Goal: Navigation & Orientation: Understand site structure

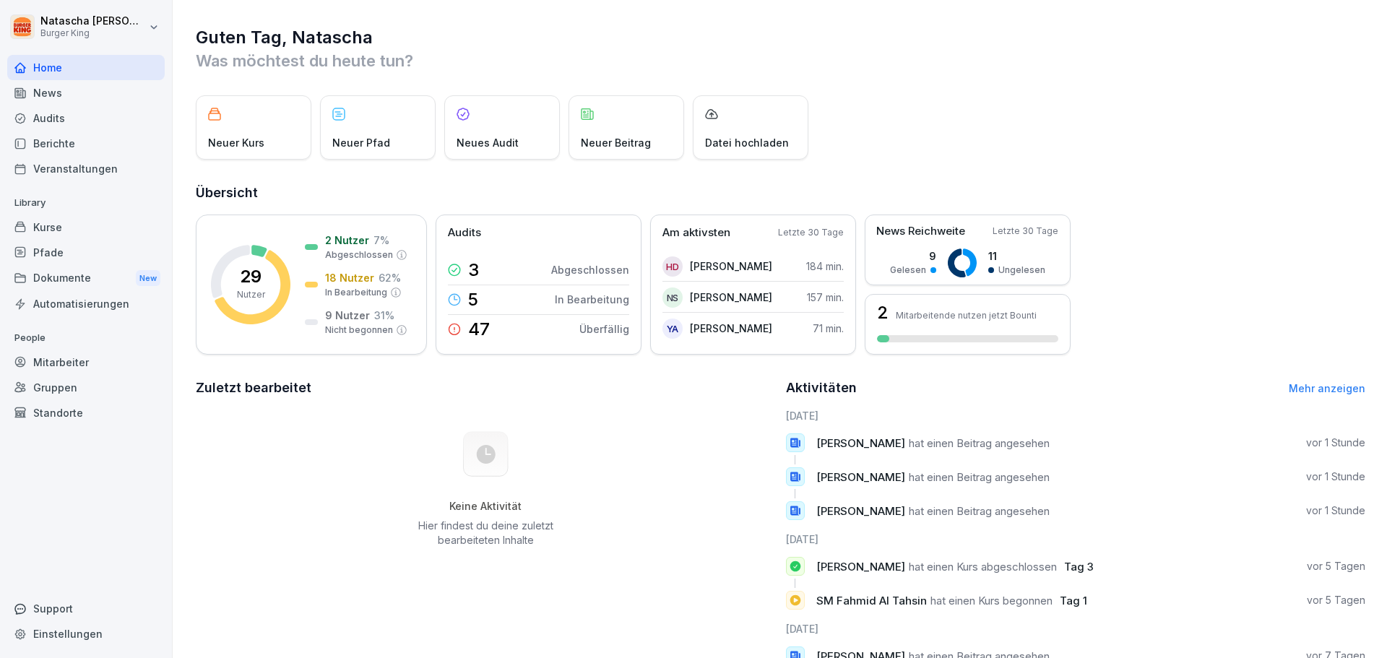
click at [66, 95] on div "News" at bounding box center [85, 92] width 157 height 25
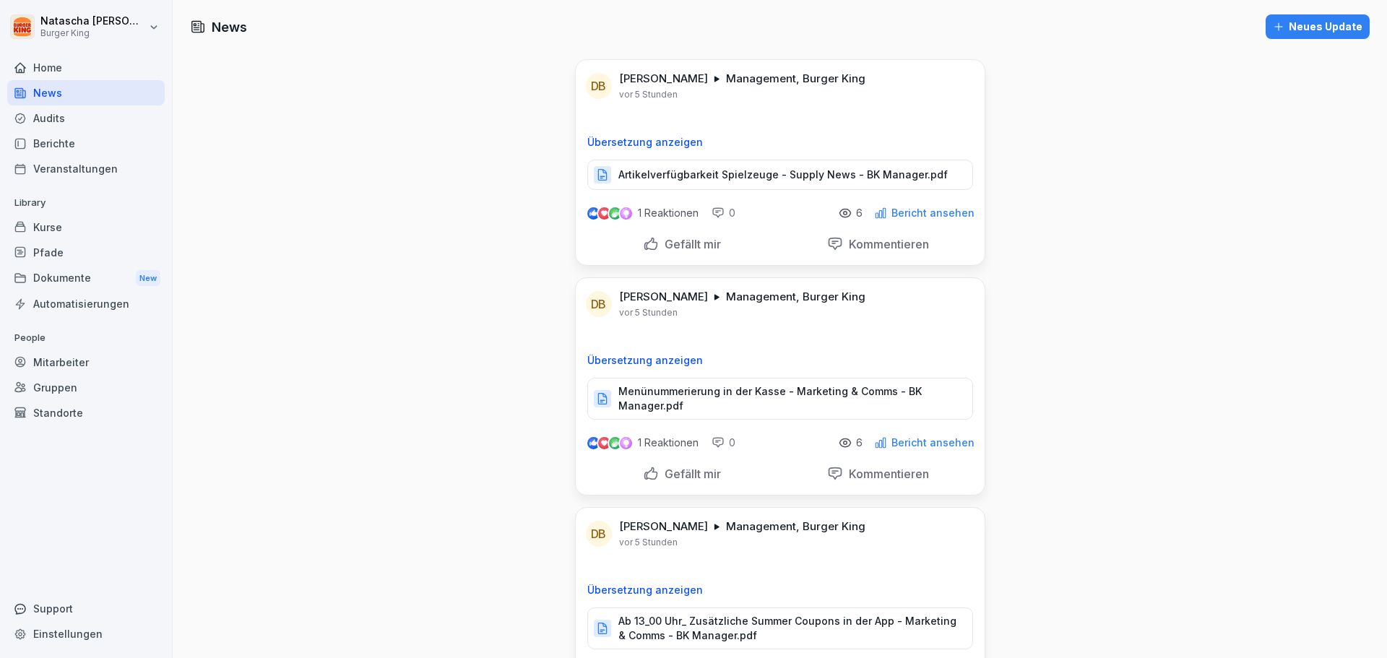
click at [91, 144] on div "Berichte" at bounding box center [85, 143] width 157 height 25
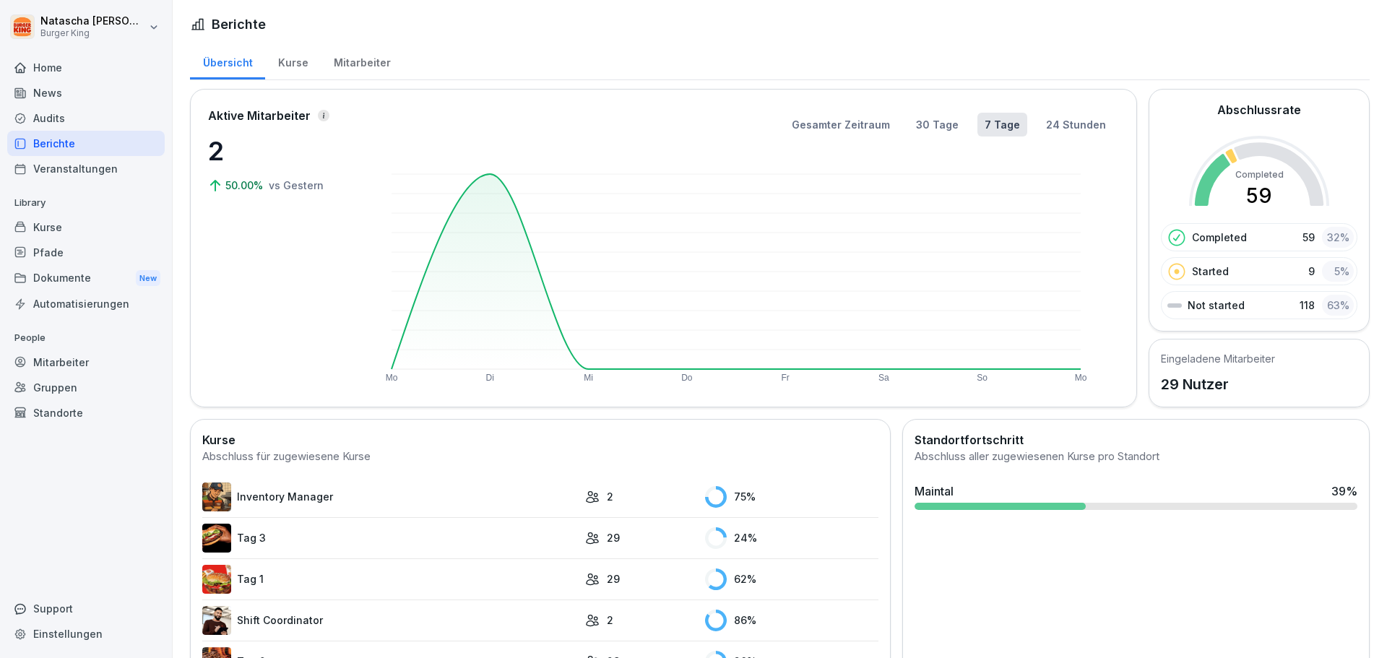
click at [55, 230] on div "Kurse" at bounding box center [85, 226] width 157 height 25
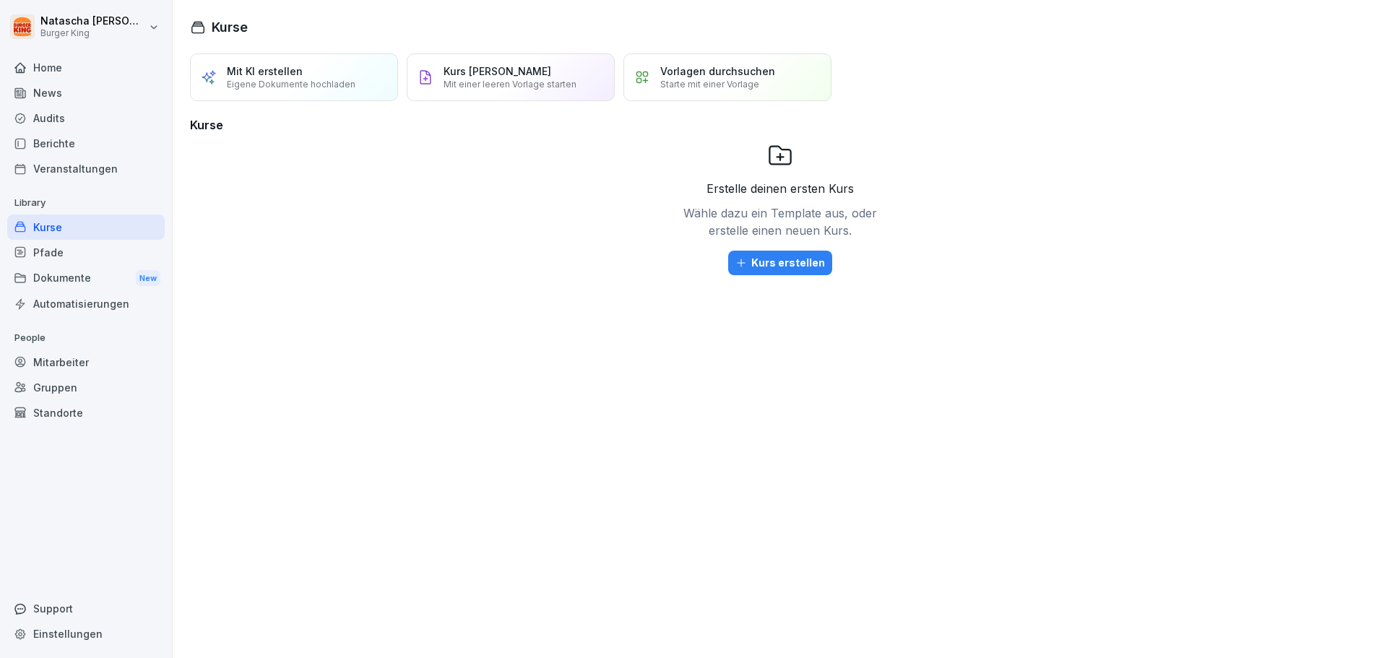
click at [48, 118] on div "Audits" at bounding box center [85, 117] width 157 height 25
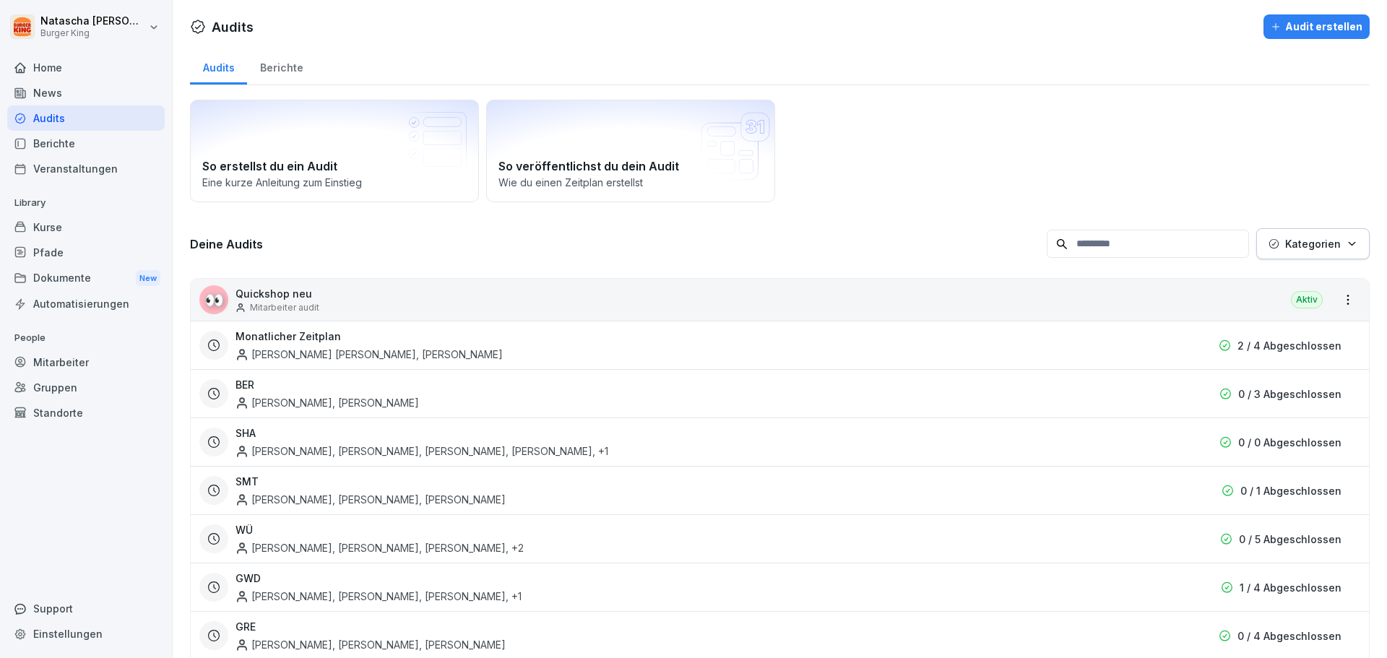
click at [58, 142] on div "Berichte" at bounding box center [85, 143] width 157 height 25
